Goal: Information Seeking & Learning: Check status

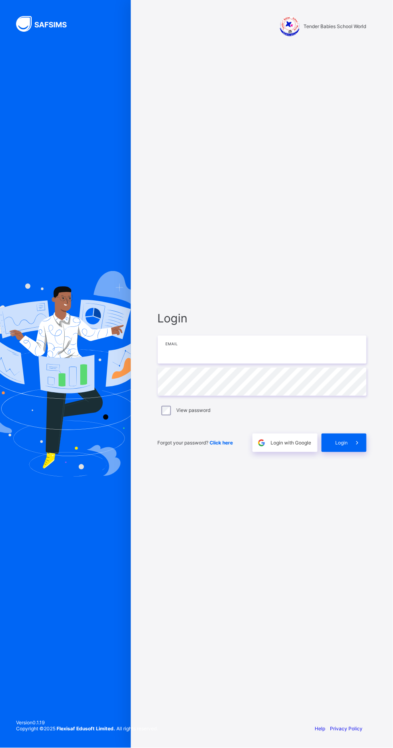
type input "**********"
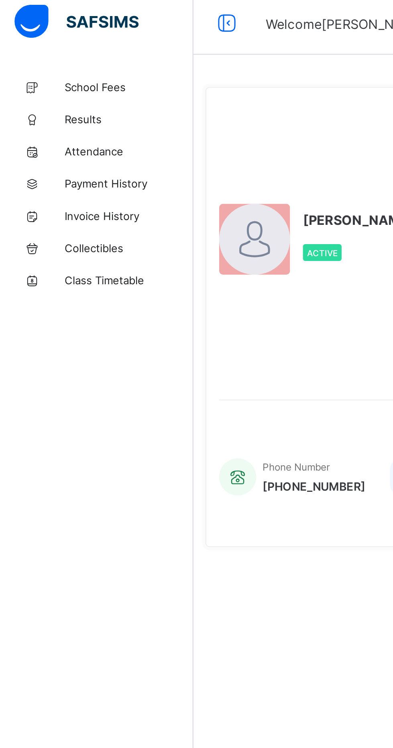
click at [46, 65] on span "Results" at bounding box center [64, 64] width 64 height 6
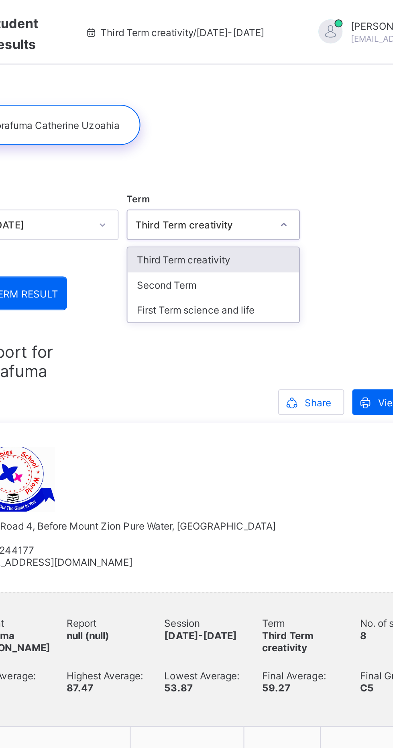
click at [270, 129] on div "Third Term creativity" at bounding box center [245, 129] width 86 height 12
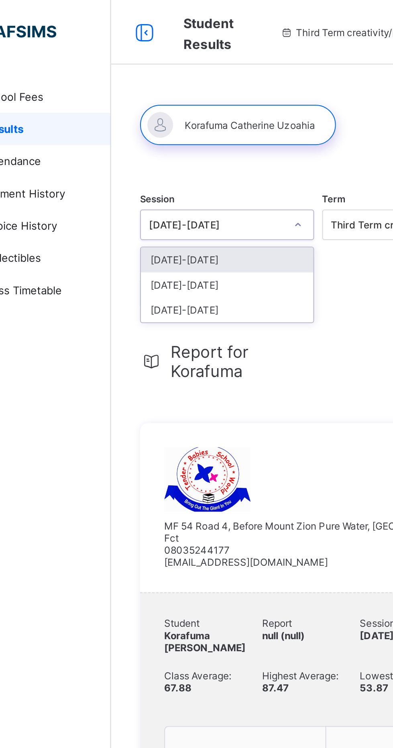
click at [172, 131] on div "[DATE]-[DATE]" at bounding box center [154, 129] width 86 height 12
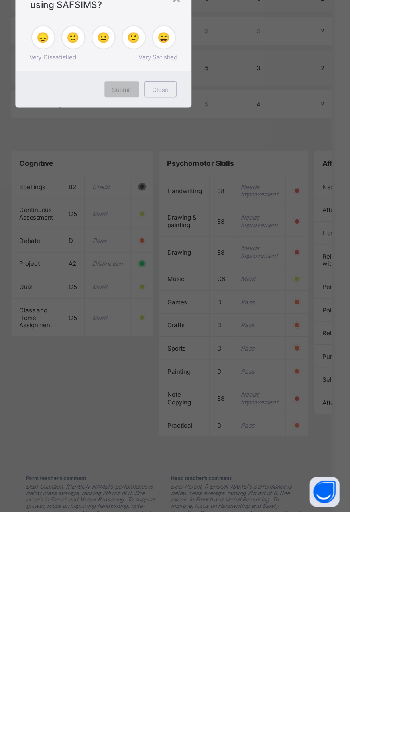
scroll to position [420, 0]
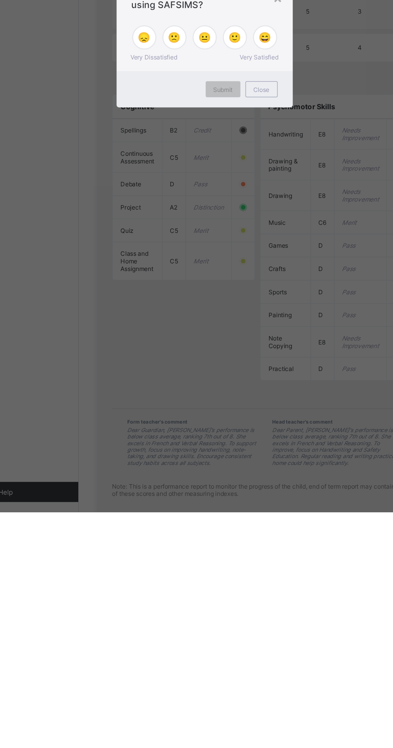
click at [272, 748] on div "× How satisfied are you with using SAFSIMS? 😞 🙁 😐 🙂 😄 Very Dissatisfied Very Sa…" at bounding box center [196, 374] width 393 height 748
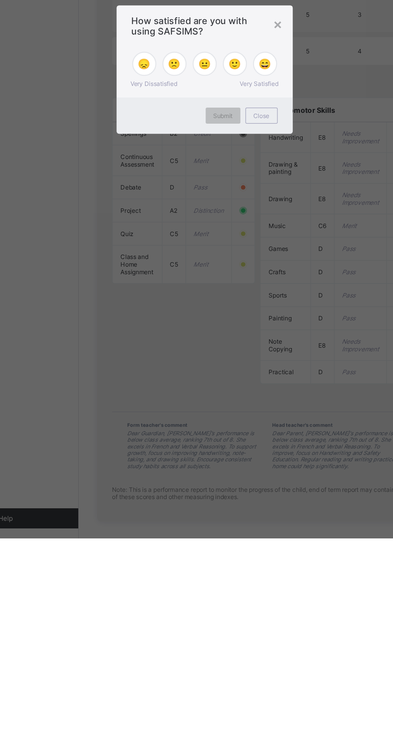
scroll to position [438, 0]
click at [250, 374] on span "😄" at bounding box center [245, 370] width 10 height 10
click at [225, 417] on div "Submit" at bounding box center [212, 411] width 28 height 13
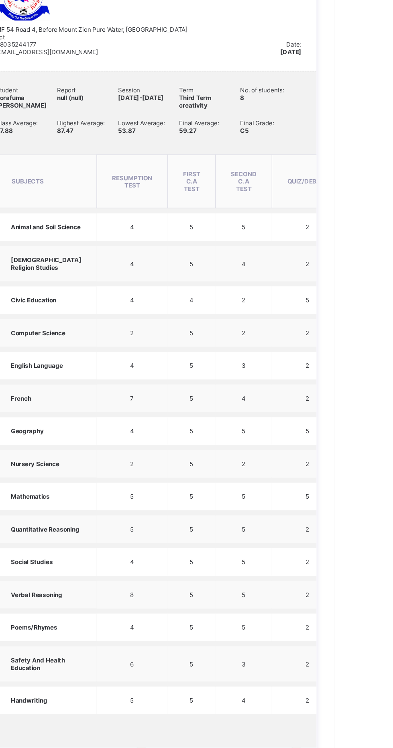
scroll to position [173, 0]
click at [128, 258] on td "Animal and Soil Science" at bounding box center [163, 247] width 80 height 22
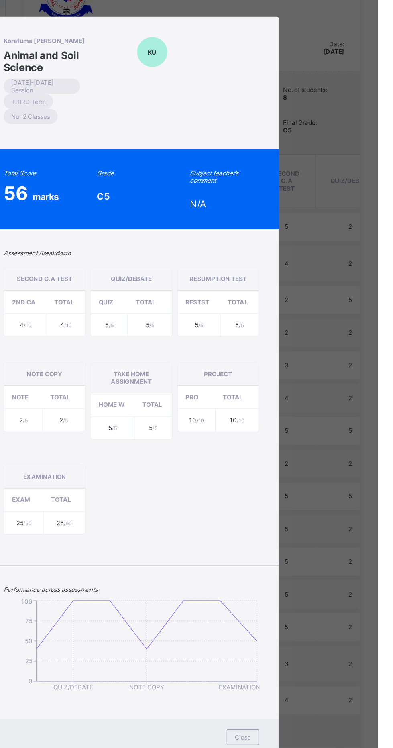
click at [298, 461] on div "SECOND C.A TEST 2ND CA Total 4 /10 4 /10 QUIZ/DEBATE QUIZ Total 5 /5 5 /5 RESUM…" at bounding box center [197, 386] width 204 height 230
click at [296, 425] on div "PROJECT PRO Total 10 /10 10 /10" at bounding box center [265, 386] width 65 height 78
click at [298, 425] on div "PROJECT PRO Total 10 /10 10 /10" at bounding box center [265, 386] width 65 height 78
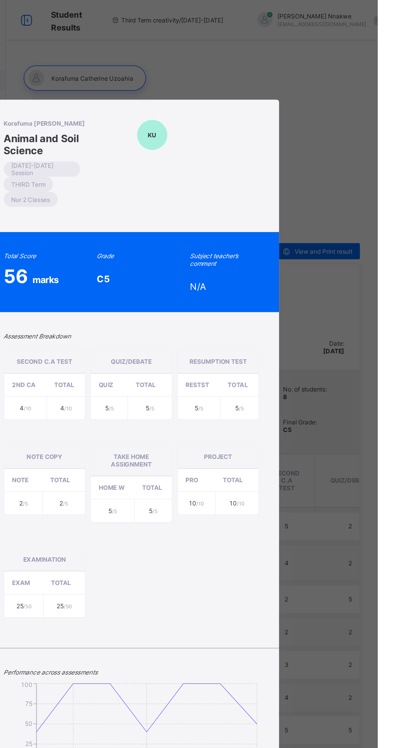
scroll to position [420, 0]
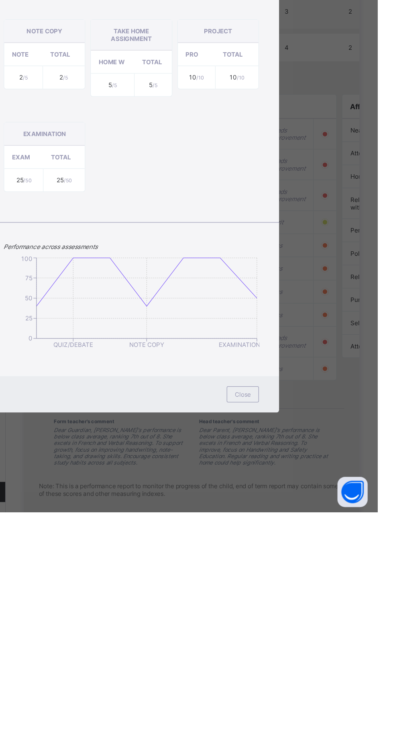
click at [298, 661] on div "Close" at bounding box center [286, 654] width 26 height 13
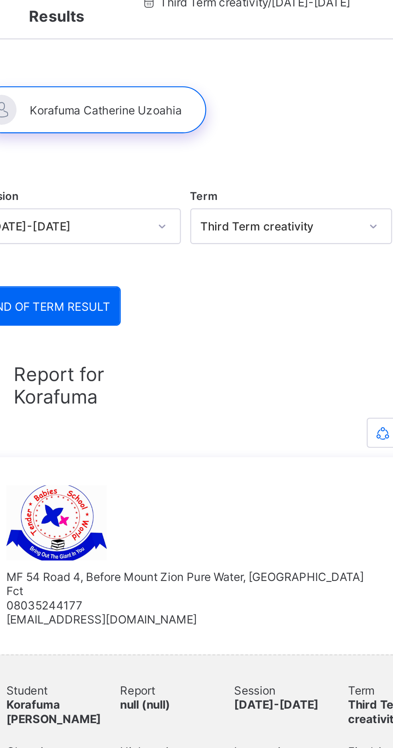
scroll to position [0, 0]
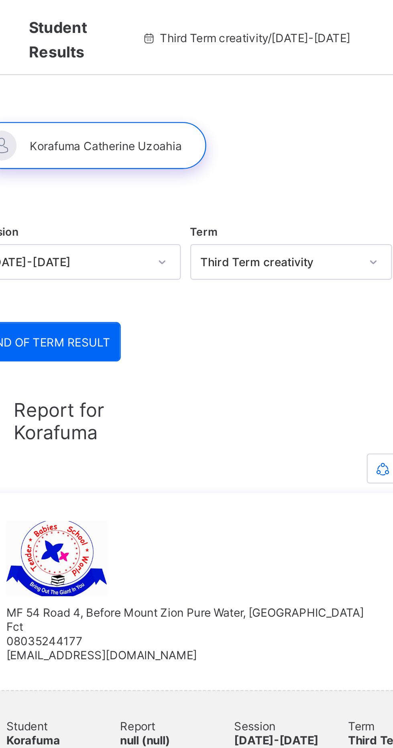
click at [215, 279] on span "MF 54 Road 4, Before Mount Zion Pure Water, Phase 4, Nyanya Abuja Fct 080352441…" at bounding box center [199, 271] width 153 height 24
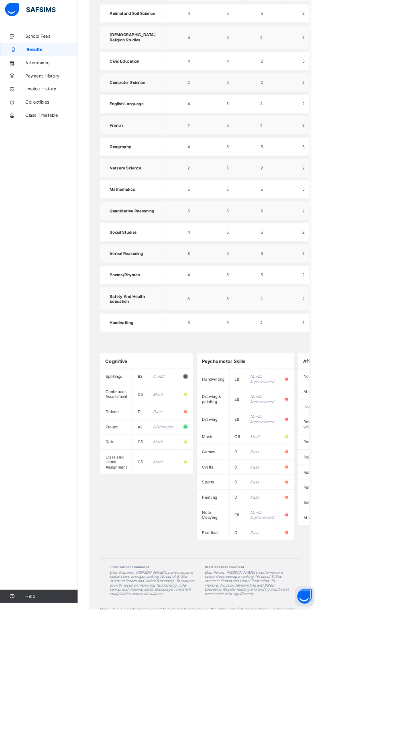
scroll to position [475, 0]
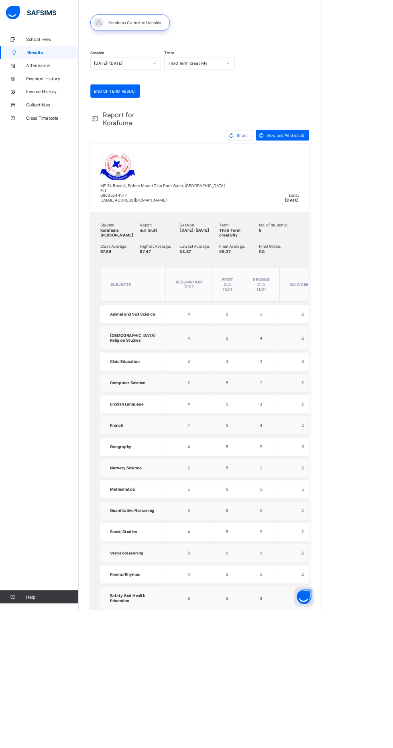
scroll to position [77, 0]
